Goal: Information Seeking & Learning: Learn about a topic

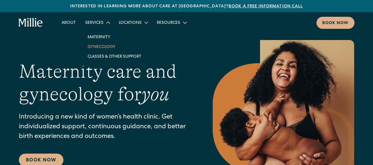
click at [102, 46] on link "Gynecology" at bounding box center [114, 47] width 63 height 10
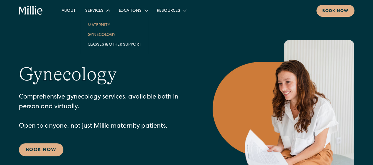
click at [103, 25] on link "Maternity" at bounding box center [114, 25] width 63 height 10
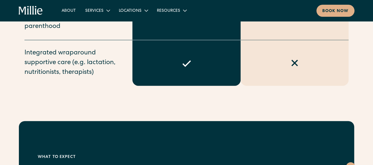
scroll to position [697, 0]
